Goal: Transaction & Acquisition: Purchase product/service

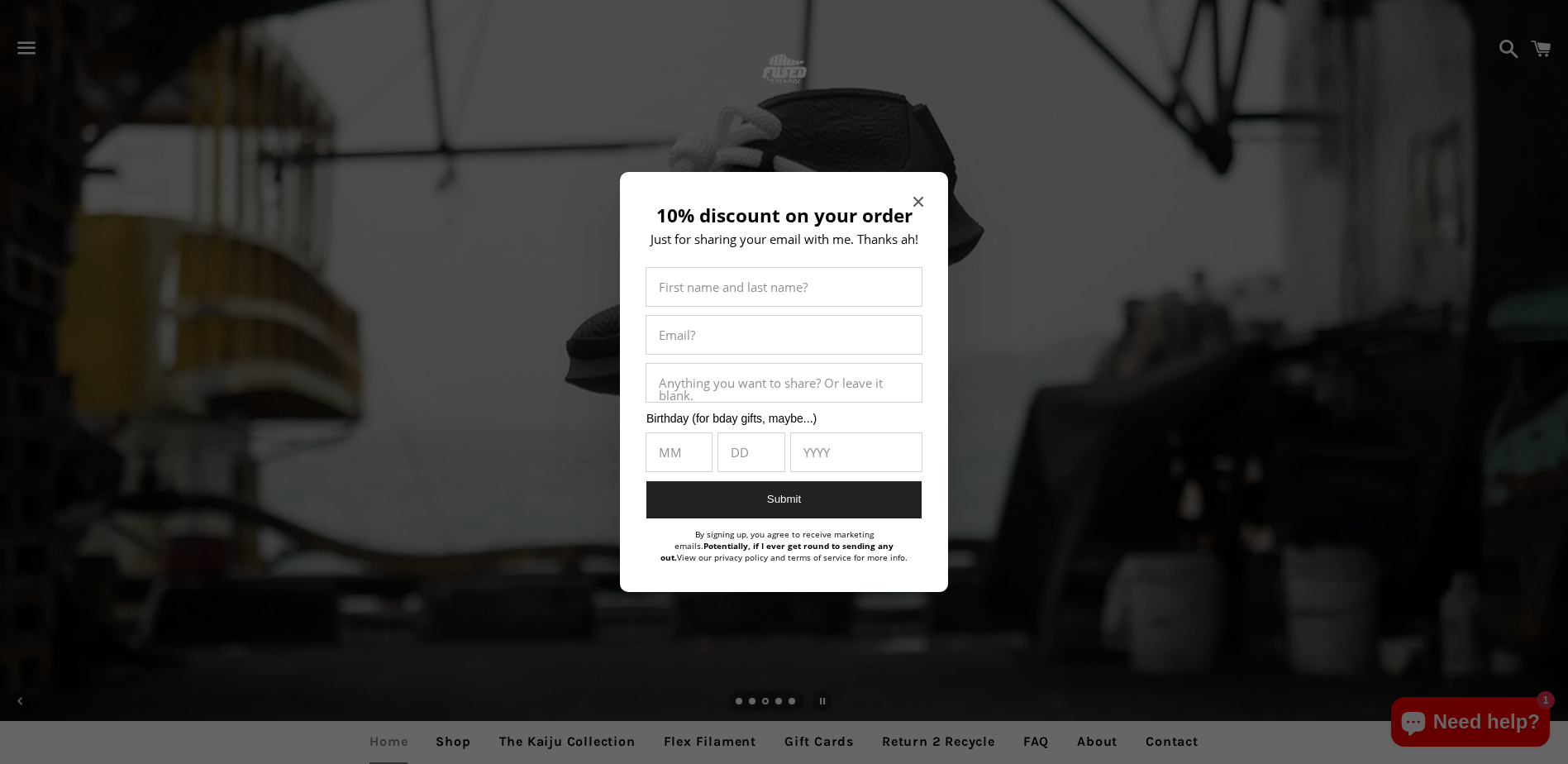
click at [910, 200] on div "10% discount on your order Just for sharing your email with me. Thanks ah! Firs…" at bounding box center [784, 382] width 328 height 420
click at [919, 200] on icon "Close modal" at bounding box center [919, 202] width 10 height 10
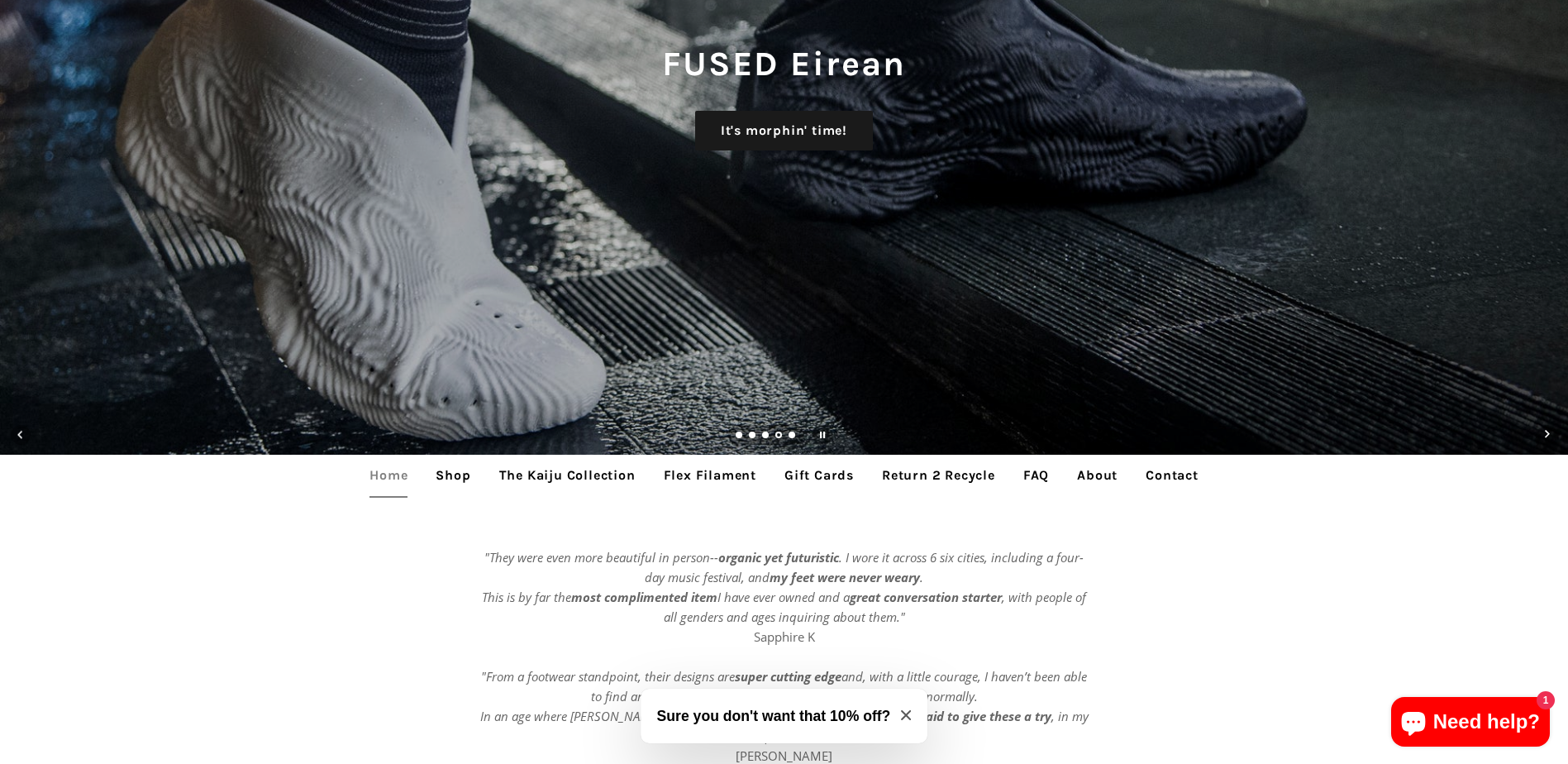
scroll to position [272, 0]
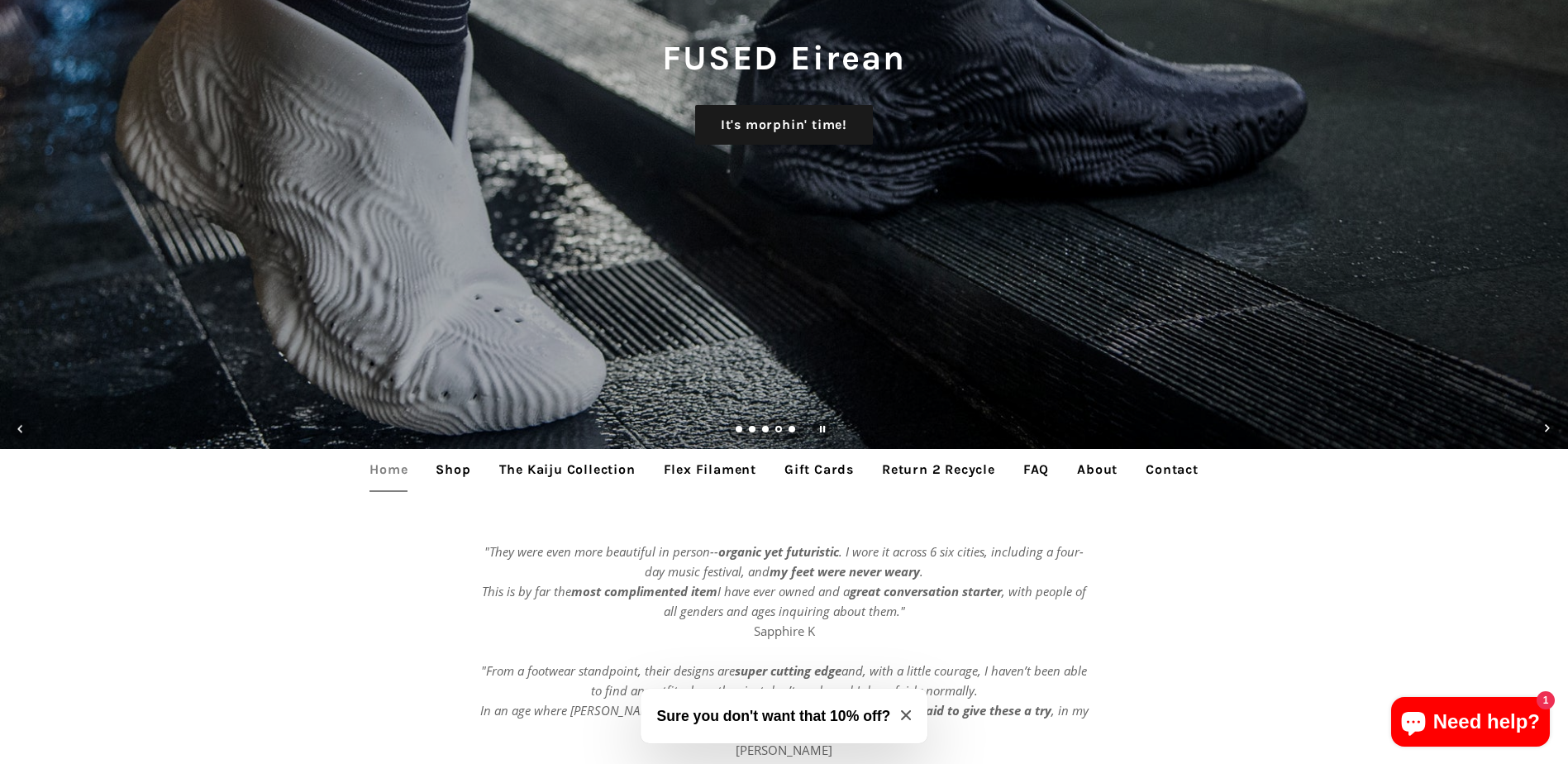
click at [451, 471] on link "Shop" at bounding box center [452, 469] width 60 height 41
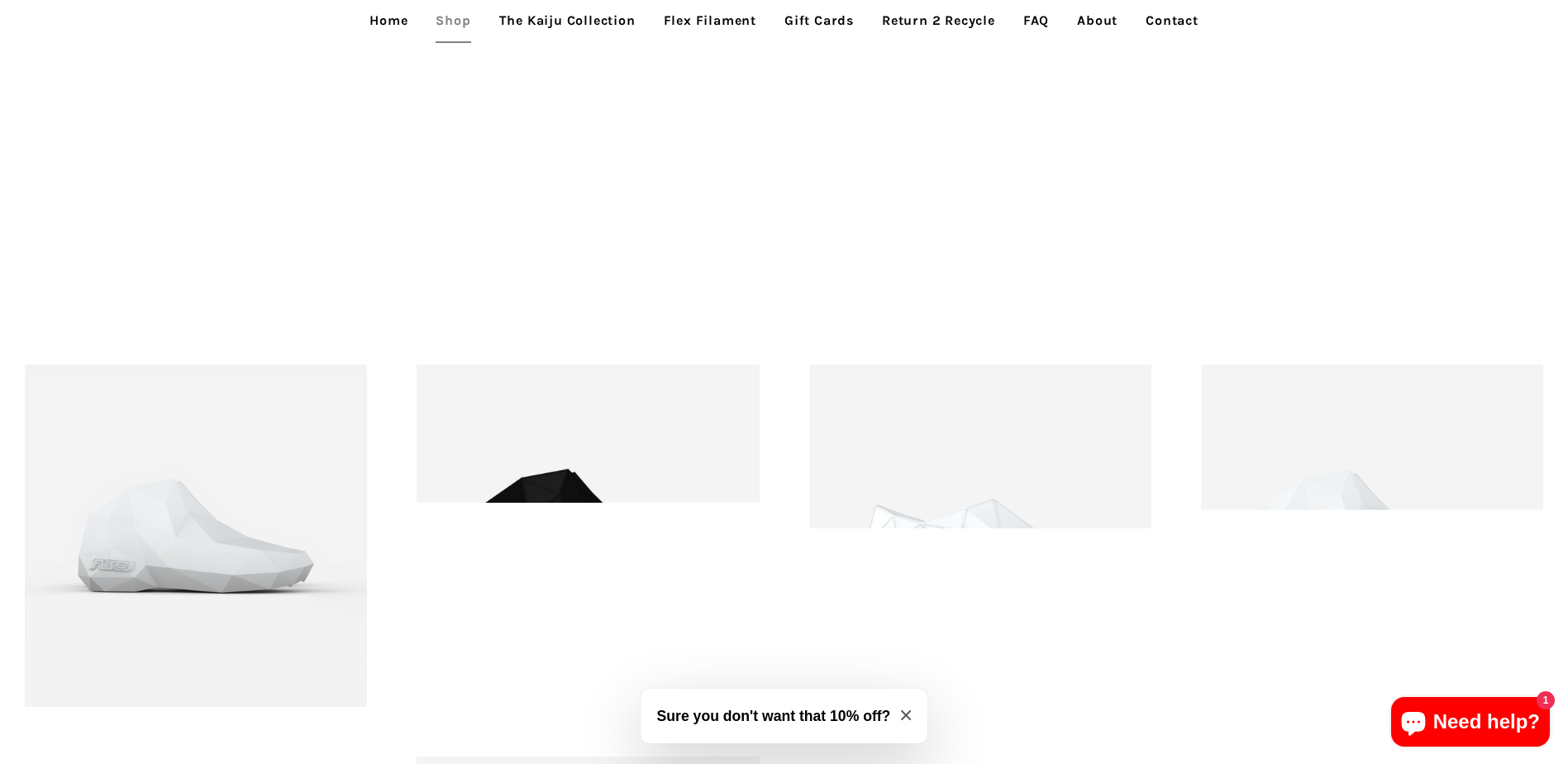
scroll to position [1702, 0]
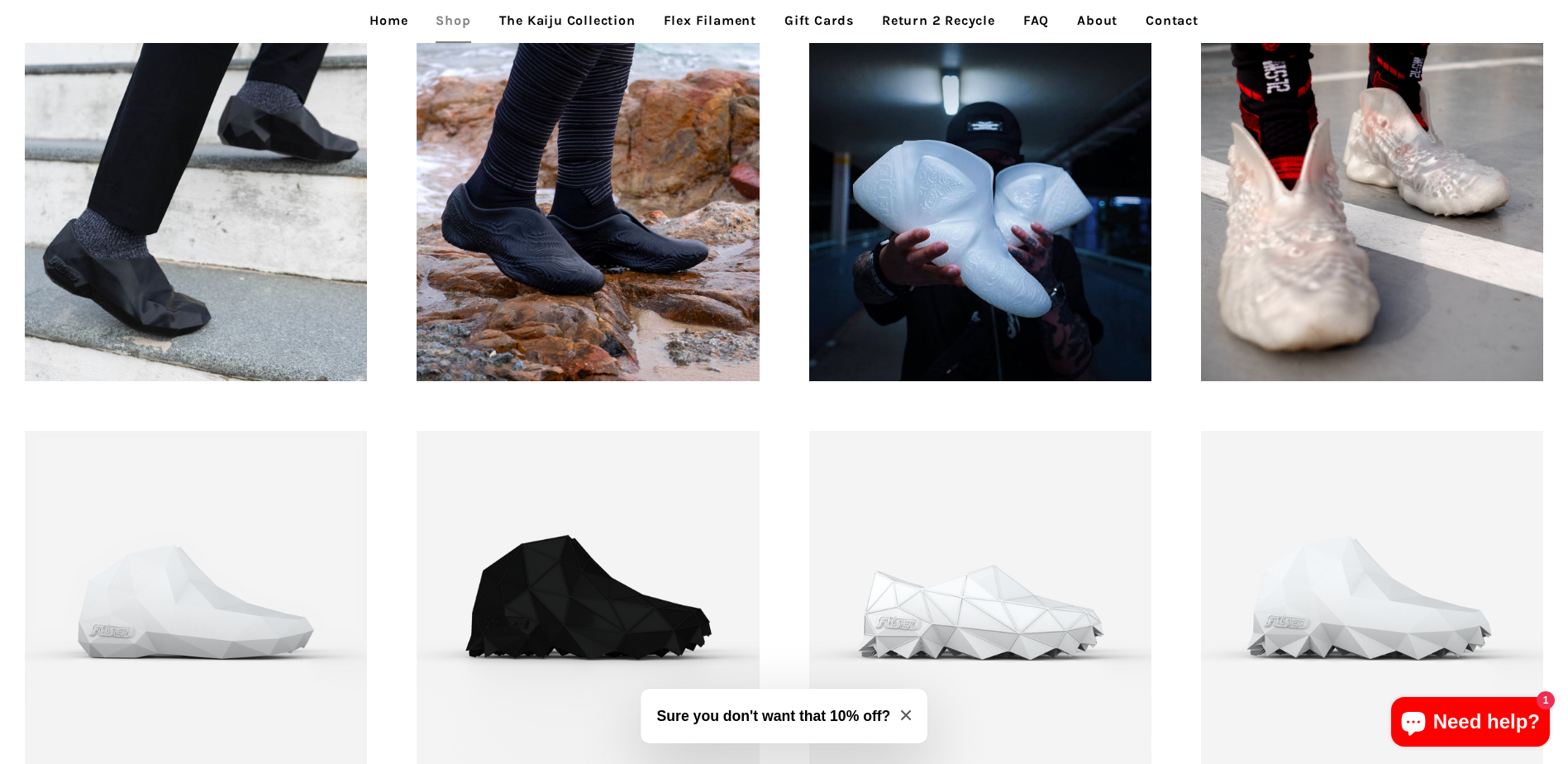
click at [601, 18] on link "The Kaiju Collection" at bounding box center [567, 21] width 162 height 41
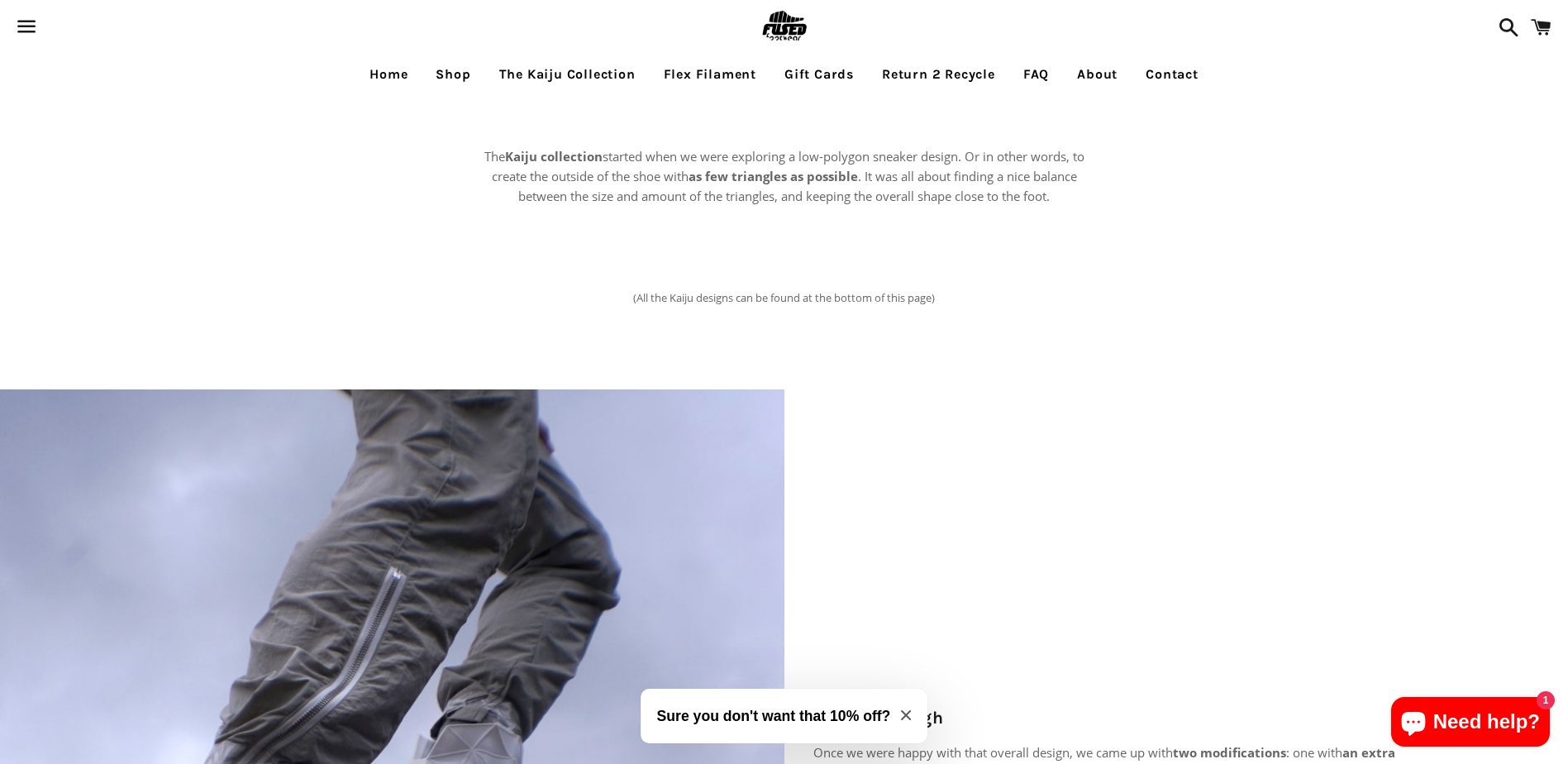
click at [1547, 90] on ul "Home Shop The Kaiju Collection Flex Filament Gift Cards Return 2 Recycle FAQ Ab…" at bounding box center [784, 74] width 1568 height 41
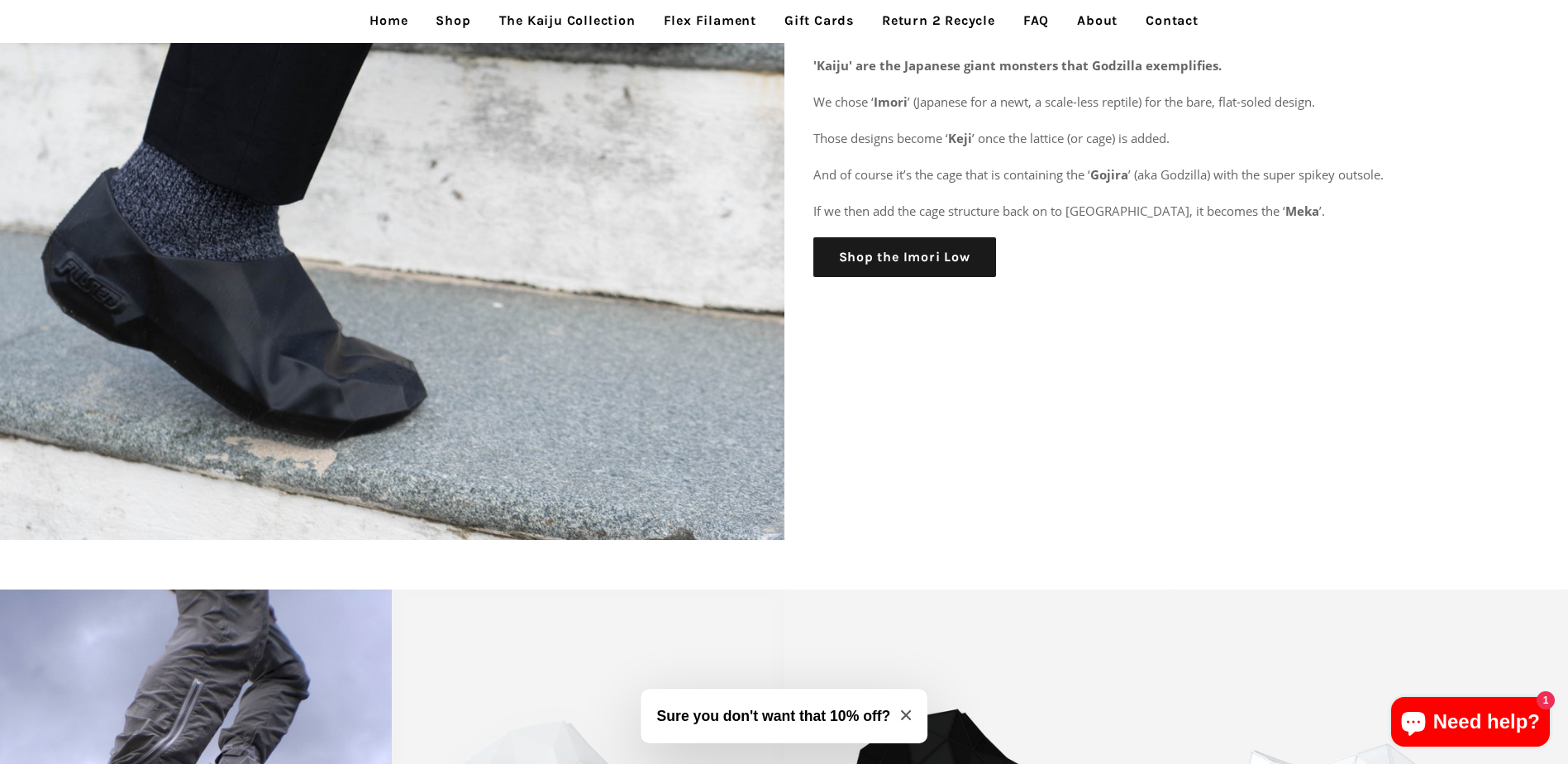
scroll to position [3197, 0]
